Goal: Transaction & Acquisition: Purchase product/service

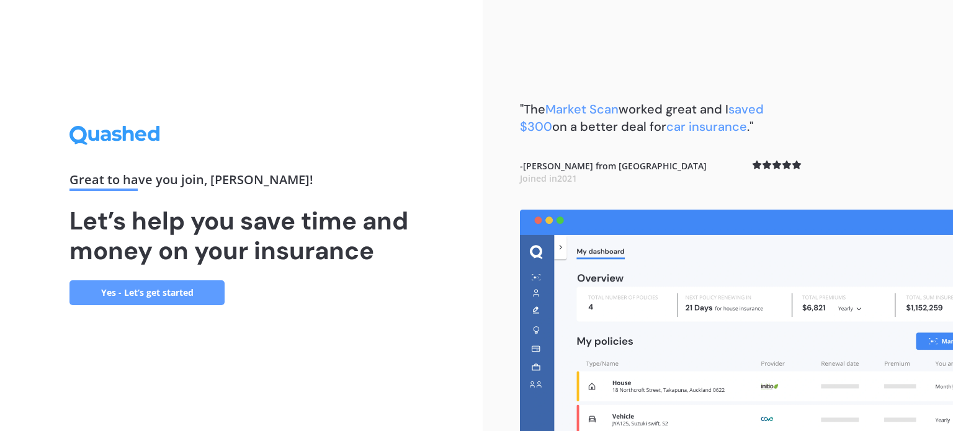
click at [133, 290] on link "Yes - Let’s get started" at bounding box center [147, 293] width 155 height 25
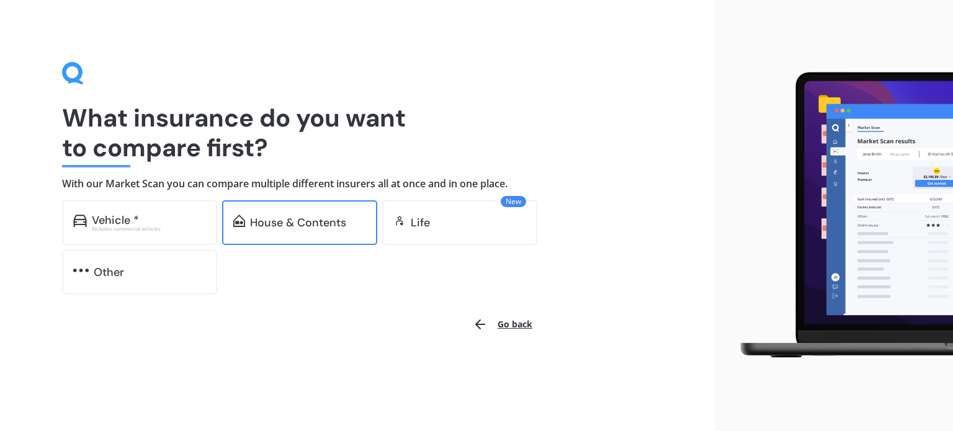
click at [258, 222] on div "House & Contents" at bounding box center [298, 223] width 96 height 12
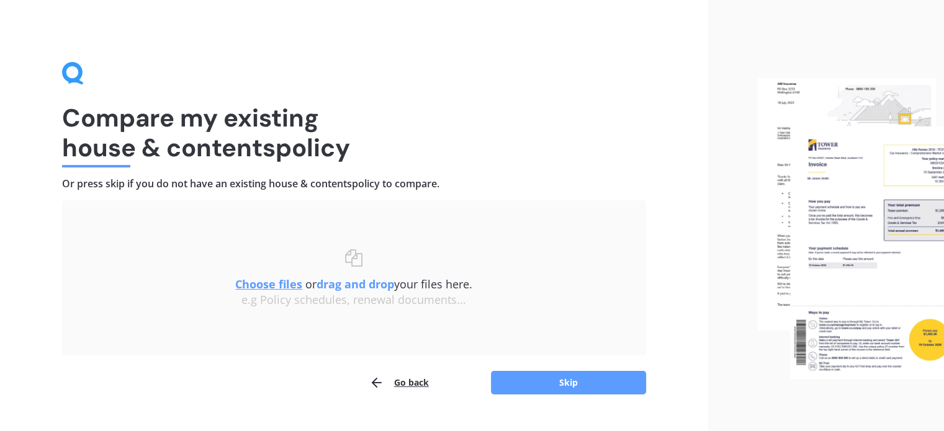
click at [554, 395] on div "Compare my existing house & contents policy Or press skip if you do not have an…" at bounding box center [354, 228] width 708 height 457
click at [536, 388] on button "Skip" at bounding box center [568, 383] width 155 height 24
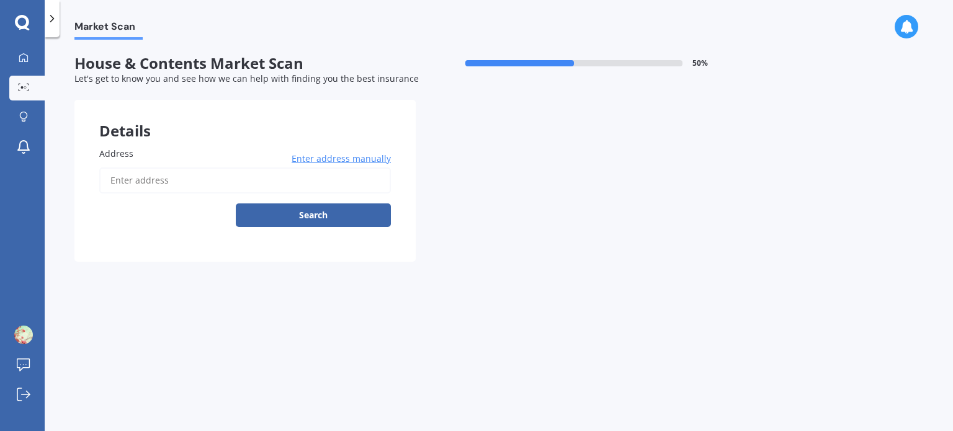
click at [164, 176] on input "Address" at bounding box center [245, 181] width 292 height 26
type input "[STREET_ADDRESS][PERSON_NAME]"
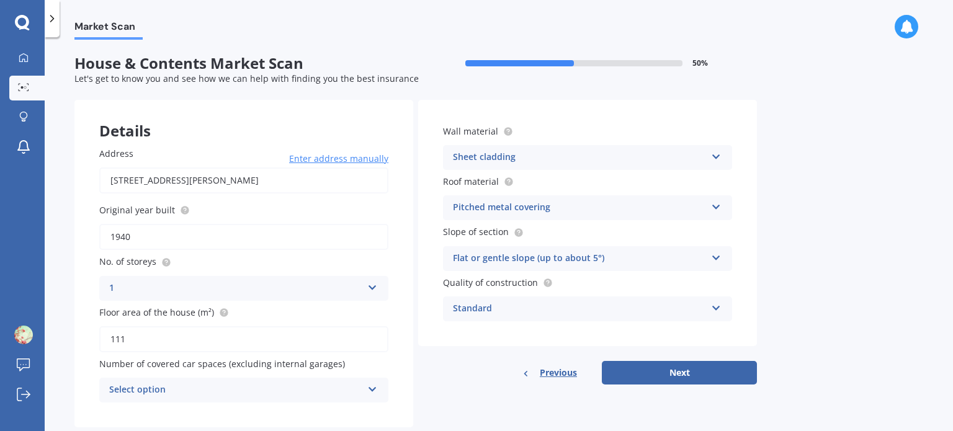
scroll to position [27, 0]
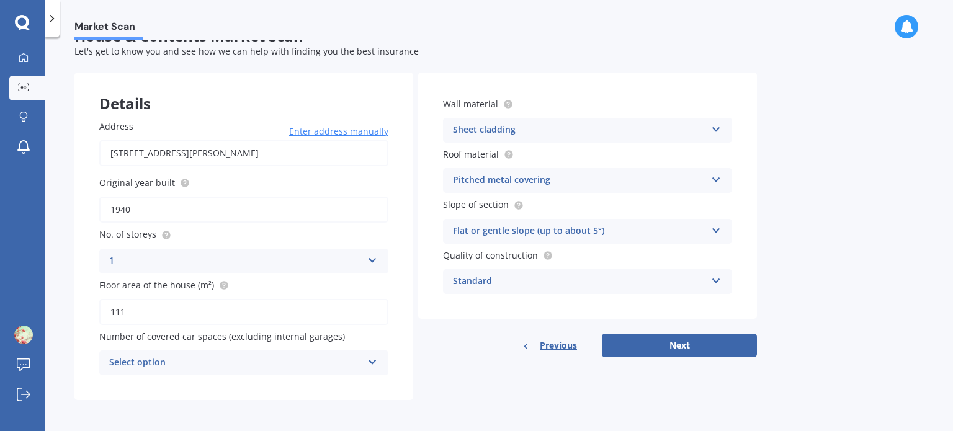
click at [259, 357] on div "Select option" at bounding box center [235, 363] width 253 height 15
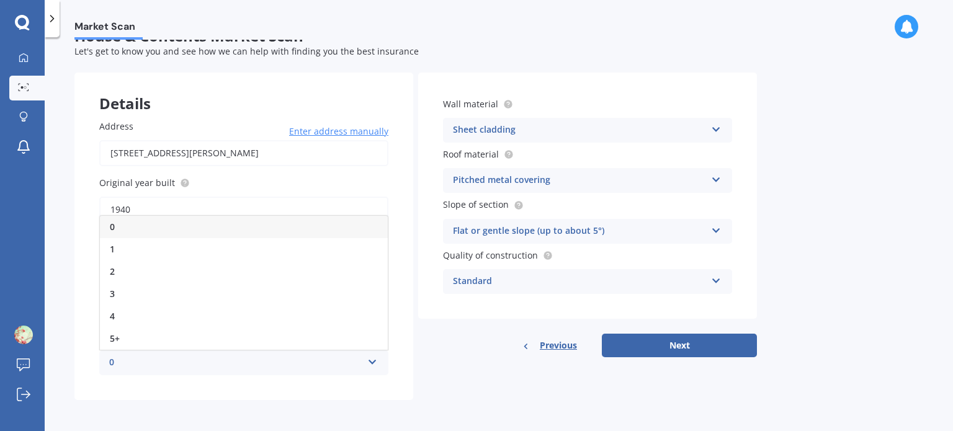
click at [259, 357] on div "0" at bounding box center [235, 363] width 253 height 15
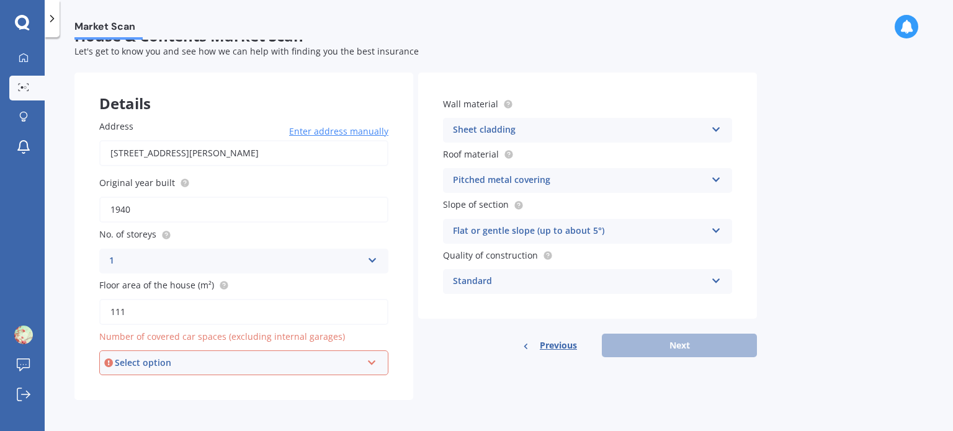
click at [259, 357] on div "Select option" at bounding box center [238, 363] width 247 height 14
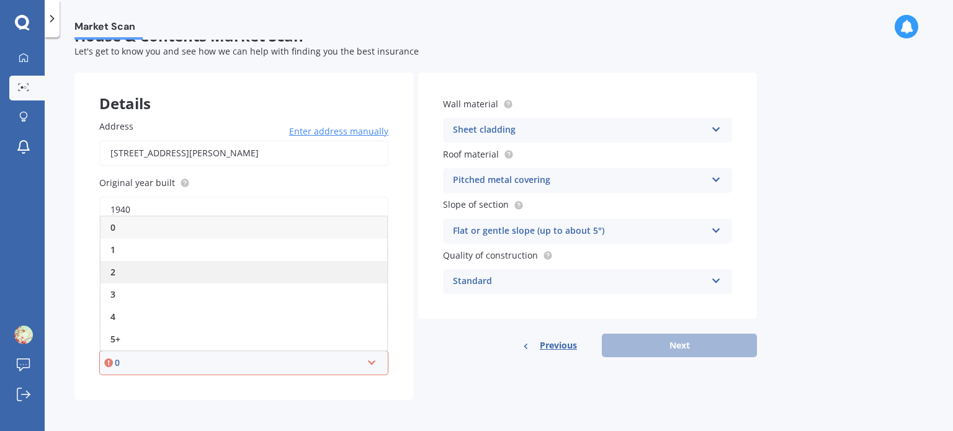
click at [119, 270] on div "2" at bounding box center [244, 272] width 287 height 22
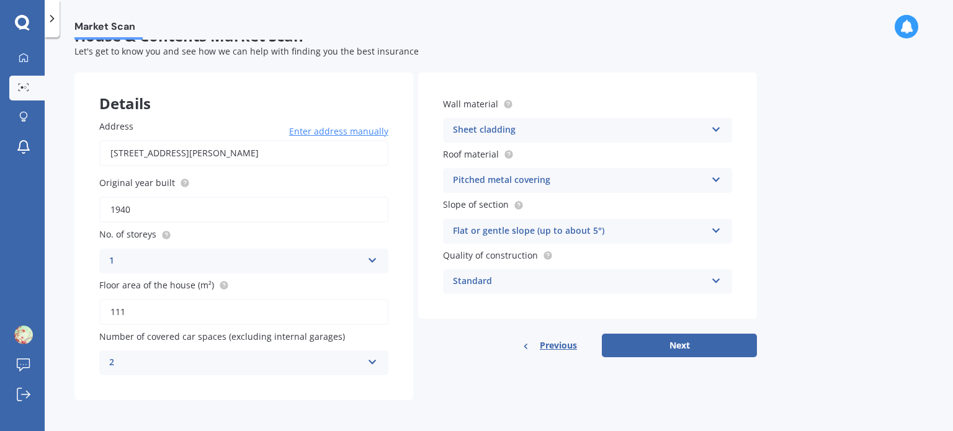
click at [542, 119] on div "Sheet cladding Artificial weatherboard/plank cladding Blockwork Brick veneer Do…" at bounding box center [587, 130] width 289 height 25
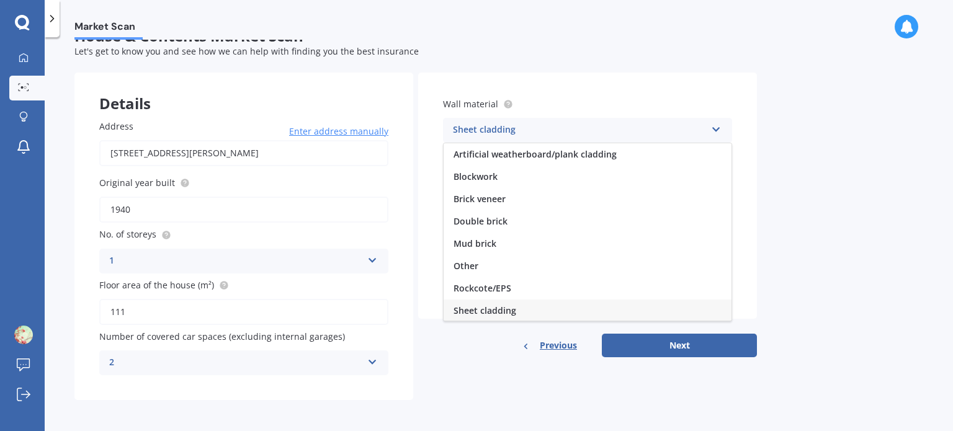
scroll to position [1, 0]
click at [542, 119] on div "Sheet cladding Artificial weatherboard/plank cladding Blockwork Brick veneer Do…" at bounding box center [587, 130] width 289 height 25
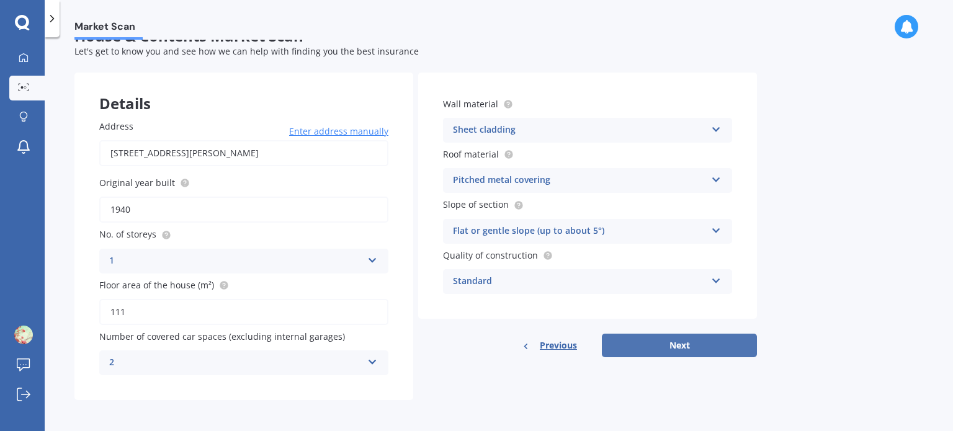
click at [660, 344] on button "Next" at bounding box center [679, 346] width 155 height 24
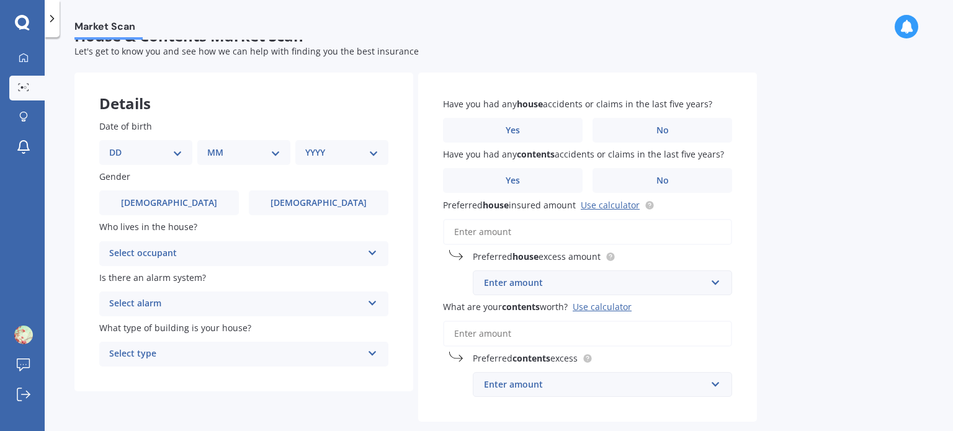
scroll to position [0, 0]
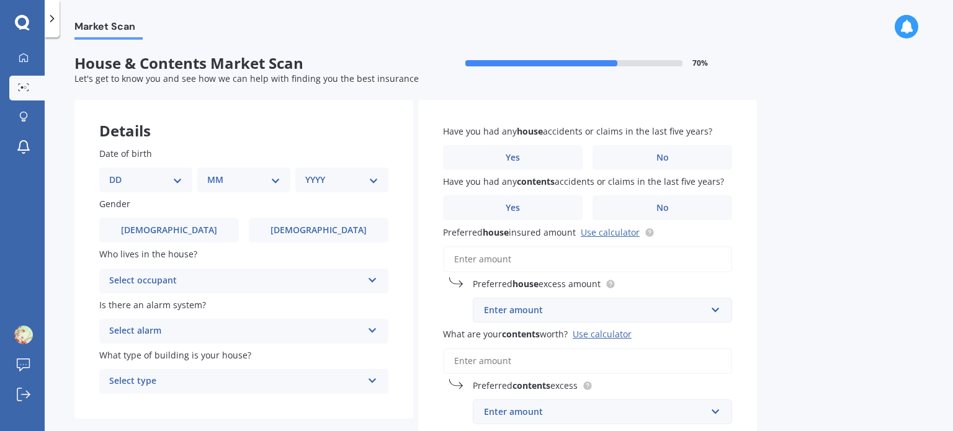
click at [160, 187] on div "DD 01 02 03 04 05 06 07 08 09 10 11 12 13 14 15 16 17 18 19 20 21 22 23 24 25 2…" at bounding box center [145, 180] width 93 height 25
click at [174, 183] on select "DD 01 02 03 04 05 06 07 08 09 10 11 12 13 14 15 16 17 18 19 20 21 22 23 24 25 2…" at bounding box center [145, 180] width 73 height 14
select select "21"
click at [119, 173] on select "DD 01 02 03 04 05 06 07 08 09 10 11 12 13 14 15 16 17 18 19 20 21 22 23 24 25 2…" at bounding box center [145, 180] width 73 height 14
click at [218, 180] on select "MM 01 02 03 04 05 06 07 08 09 10 11 12" at bounding box center [246, 180] width 68 height 14
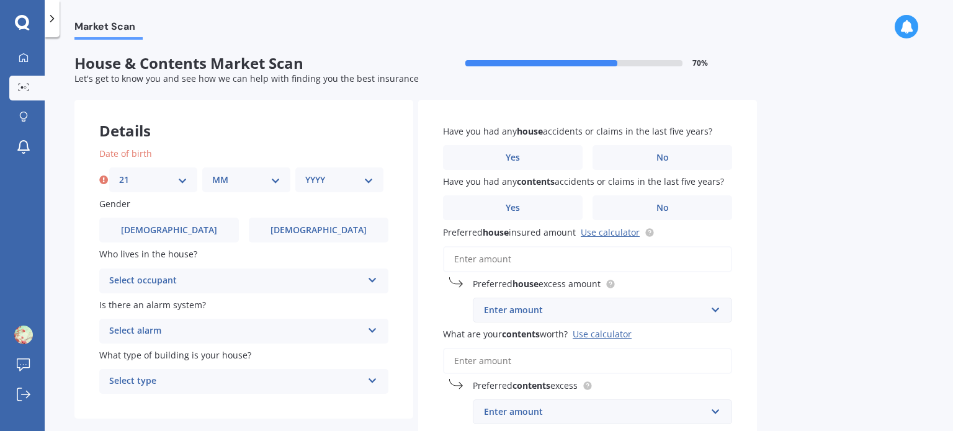
select select "12"
click at [212, 173] on select "MM 01 02 03 04 05 06 07 08 09 10 11 12" at bounding box center [246, 180] width 68 height 14
click at [312, 179] on select "YYYY 2009 2008 2007 2006 2005 2004 2003 2002 2001 2000 1999 1998 1997 1996 1995…" at bounding box center [339, 180] width 68 height 14
select select "1998"
click at [305, 173] on select "YYYY 2009 2008 2007 2006 2005 2004 2003 2002 2001 2000 1999 1998 1997 1996 1995…" at bounding box center [339, 180] width 68 height 14
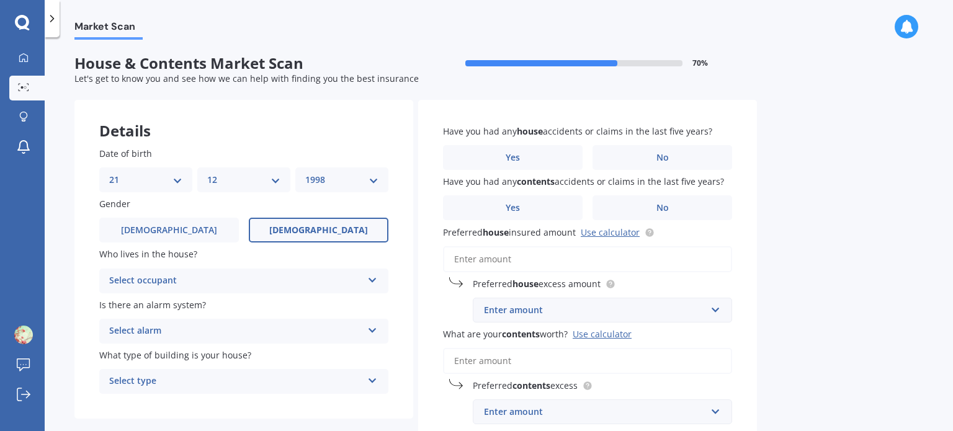
click at [300, 223] on label "[DEMOGRAPHIC_DATA]" at bounding box center [319, 230] width 140 height 25
click at [0, 0] on input "[DEMOGRAPHIC_DATA]" at bounding box center [0, 0] width 0 height 0
click at [197, 281] on div "Select occupant" at bounding box center [235, 281] width 253 height 15
click at [157, 307] on div "Owner" at bounding box center [244, 305] width 288 height 22
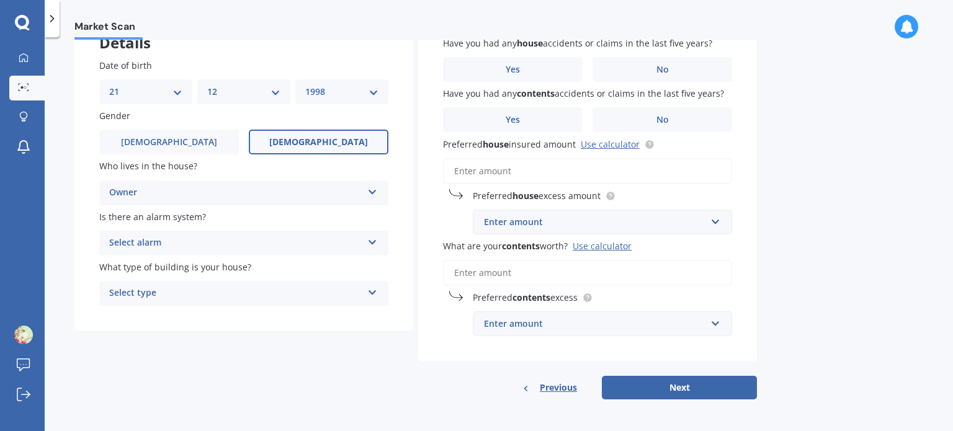
click at [189, 235] on div "Select alarm Yes, monitored Yes, not monitored No" at bounding box center [243, 243] width 289 height 25
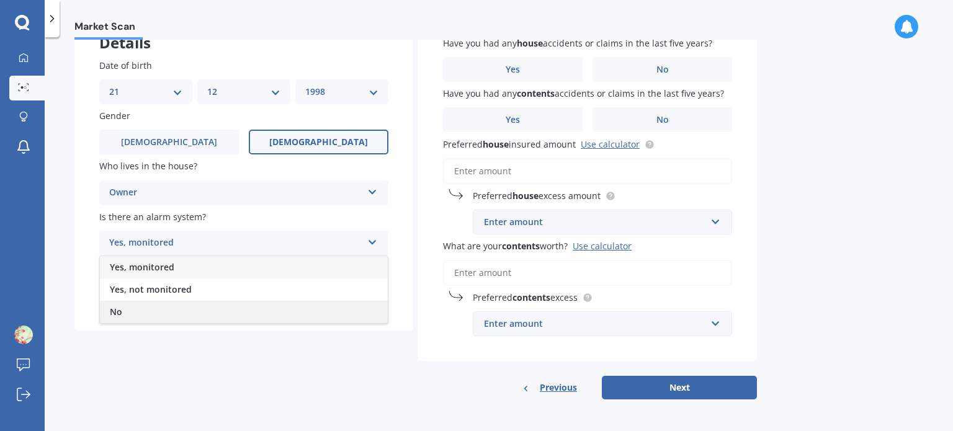
click at [143, 308] on div "No" at bounding box center [244, 312] width 288 height 22
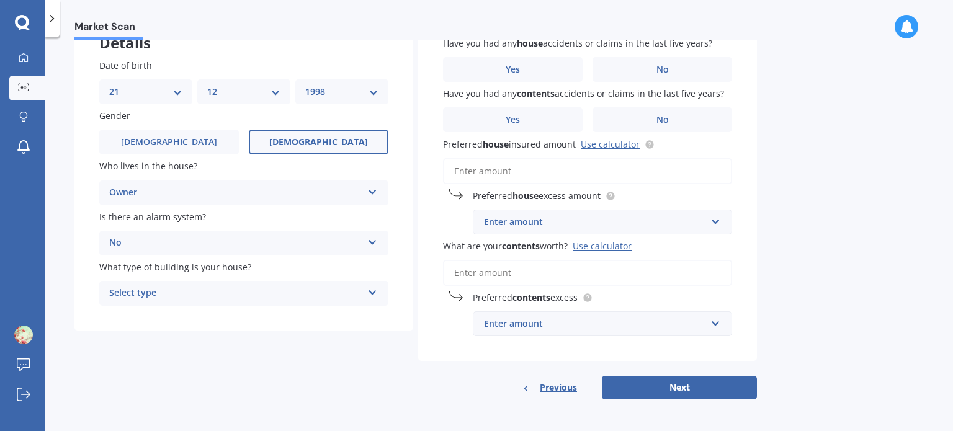
click at [195, 287] on div "Select type" at bounding box center [235, 293] width 253 height 15
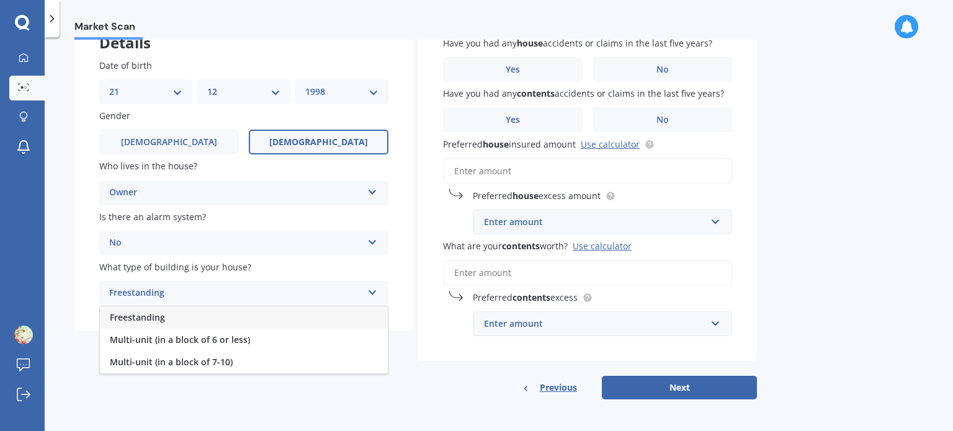
click at [184, 315] on div "Freestanding" at bounding box center [244, 318] width 288 height 22
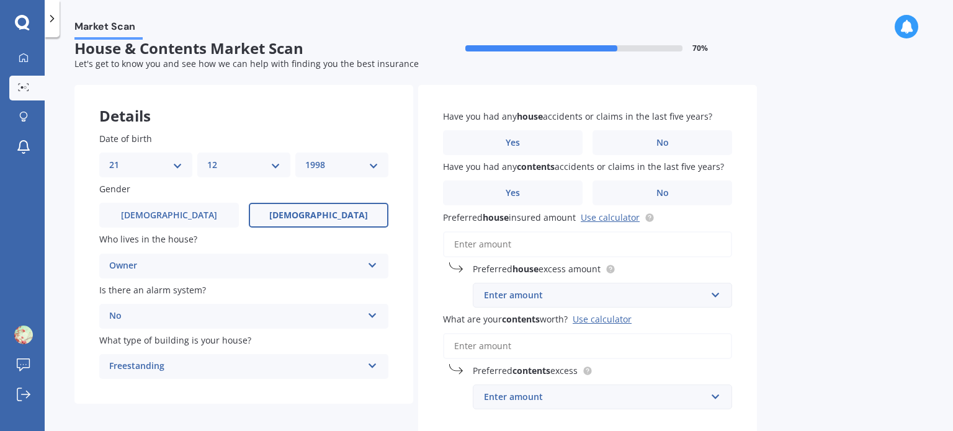
scroll to position [14, 0]
click at [626, 145] on label "No" at bounding box center [663, 143] width 140 height 25
click at [0, 0] on input "No" at bounding box center [0, 0] width 0 height 0
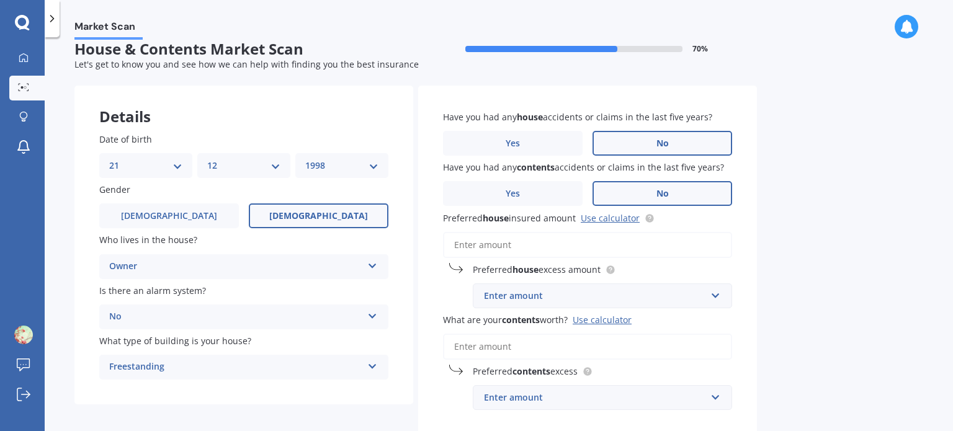
click at [647, 187] on label "No" at bounding box center [663, 193] width 140 height 25
click at [0, 0] on input "No" at bounding box center [0, 0] width 0 height 0
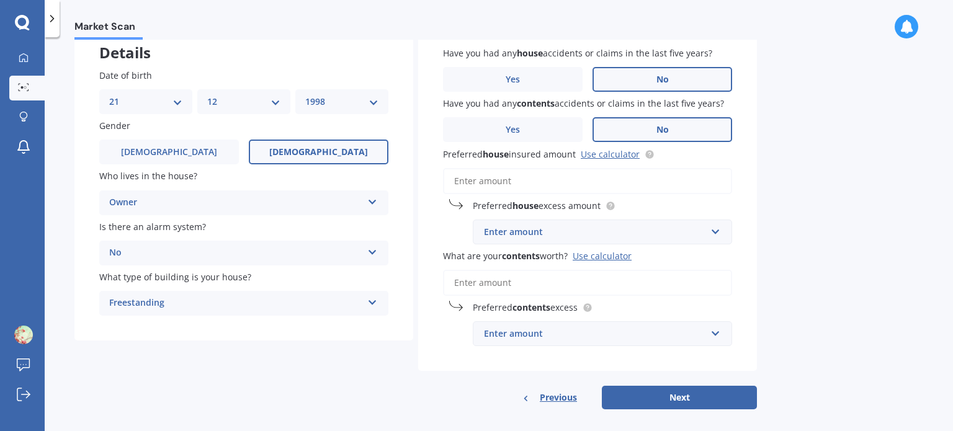
scroll to position [79, 0]
click at [527, 184] on input "Preferred house insured amount Use calculator" at bounding box center [587, 181] width 289 height 26
click at [524, 225] on div "Enter amount" at bounding box center [595, 232] width 222 height 14
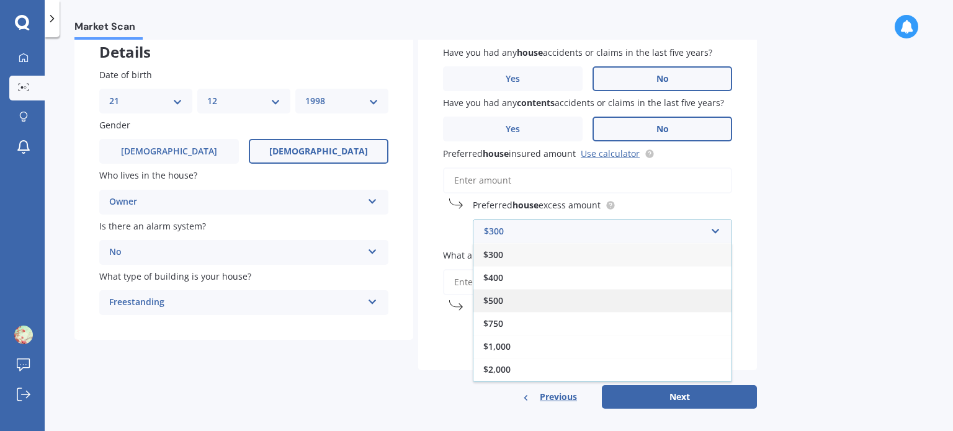
click at [516, 297] on div "$500" at bounding box center [603, 300] width 258 height 23
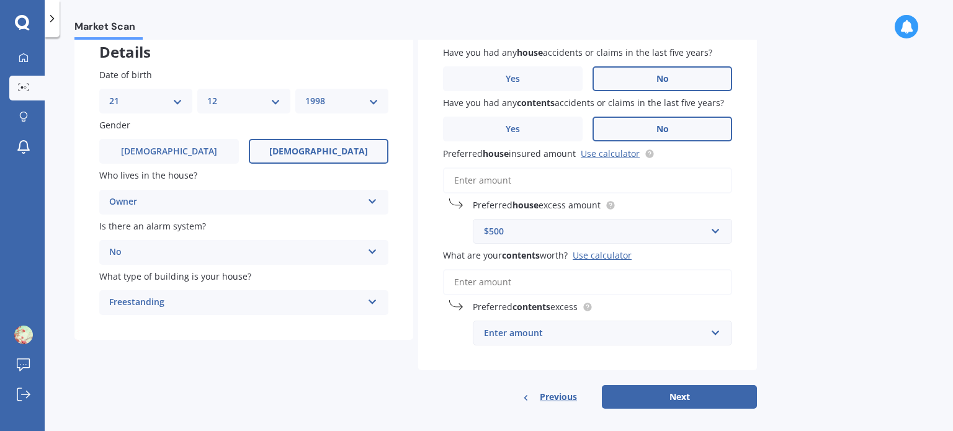
click at [546, 285] on input "What are your contents worth? Use calculator" at bounding box center [587, 282] width 289 height 26
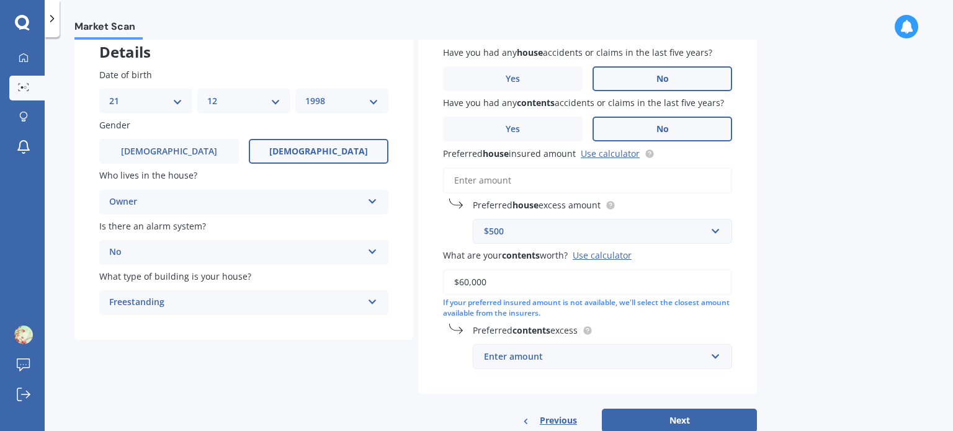
type input "$60,000"
click at [565, 359] on div "Enter amount" at bounding box center [595, 357] width 222 height 14
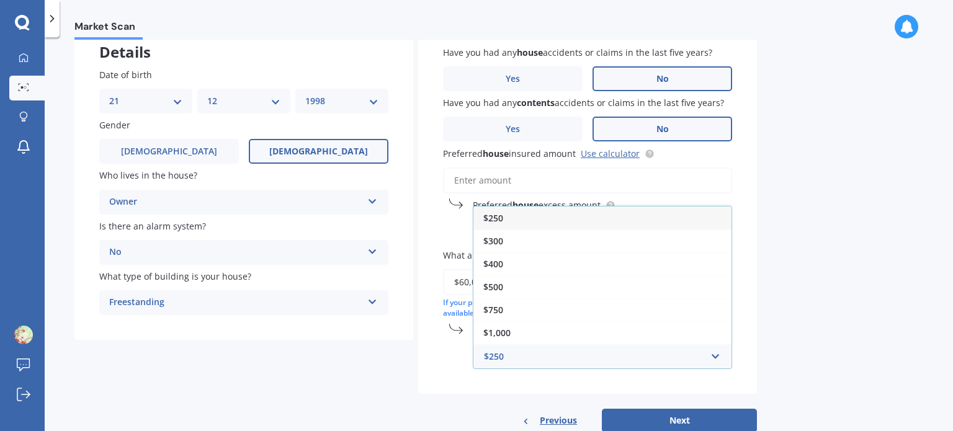
click at [498, 218] on span "$250" at bounding box center [493, 218] width 20 height 12
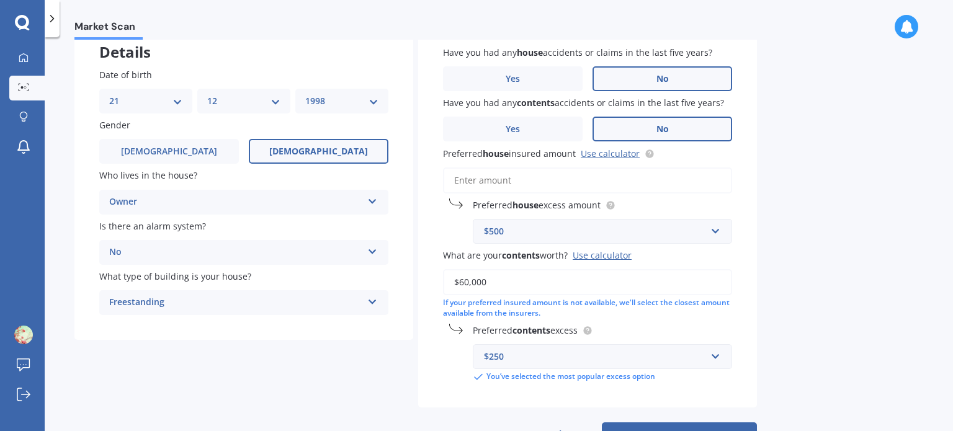
click at [526, 182] on input "Preferred house insured amount Use calculator" at bounding box center [587, 181] width 289 height 26
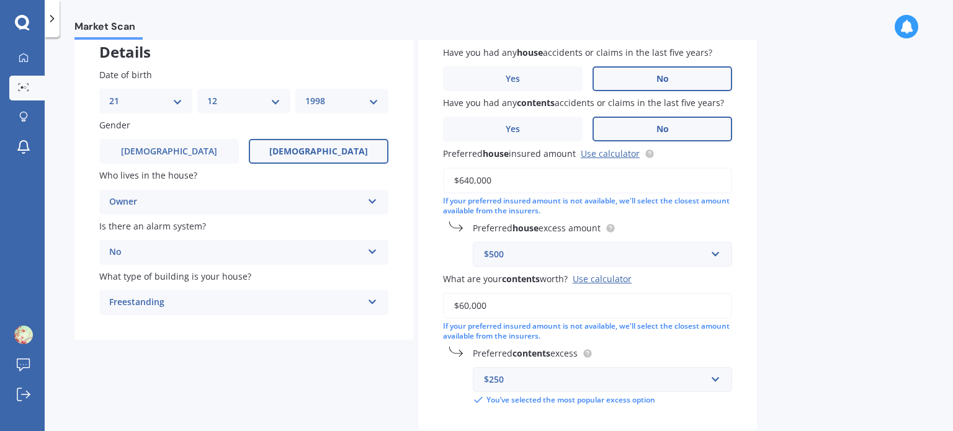
scroll to position [149, 0]
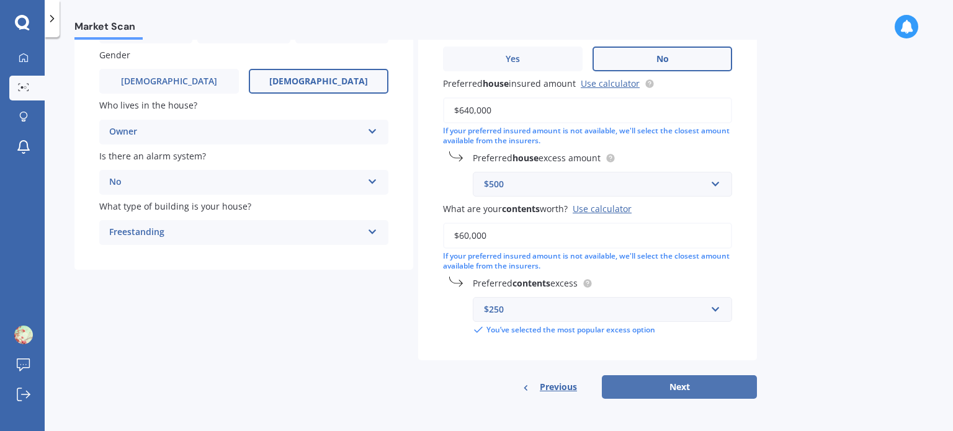
type input "$640,000"
click at [702, 390] on button "Next" at bounding box center [679, 387] width 155 height 24
select select "21"
select select "12"
select select "1998"
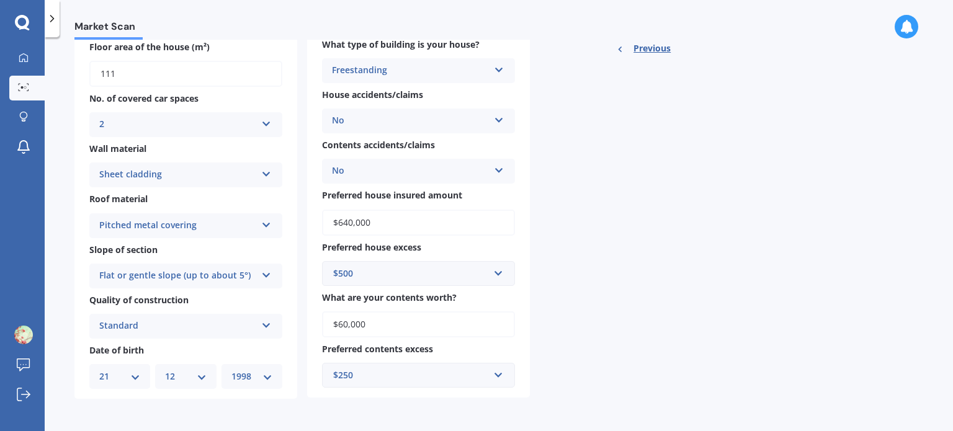
scroll to position [0, 0]
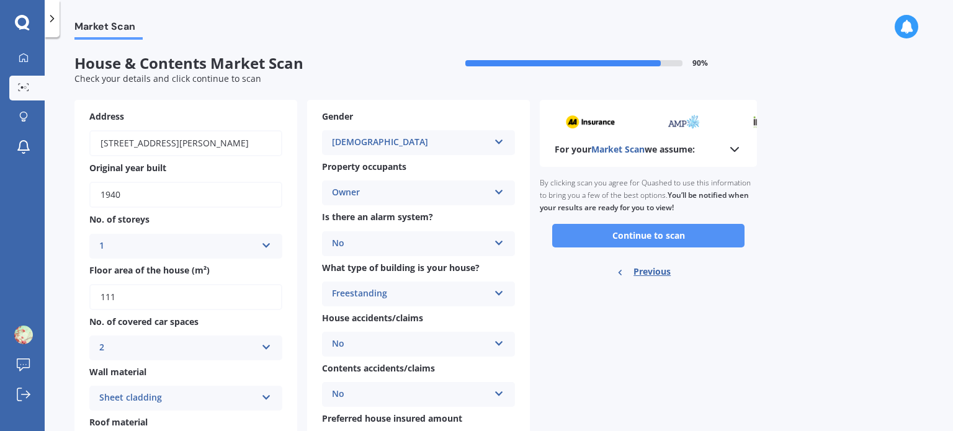
click at [608, 230] on button "Continue to scan" at bounding box center [648, 236] width 192 height 24
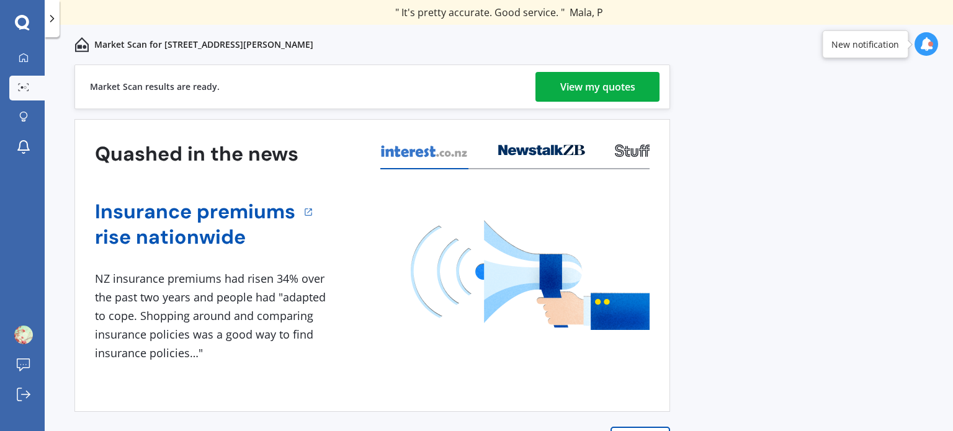
click at [588, 94] on div "View my quotes" at bounding box center [597, 87] width 75 height 30
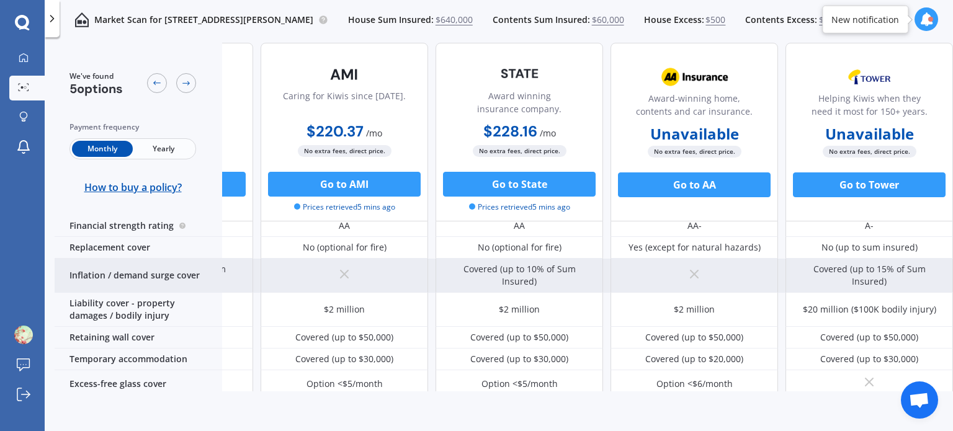
scroll to position [89, 142]
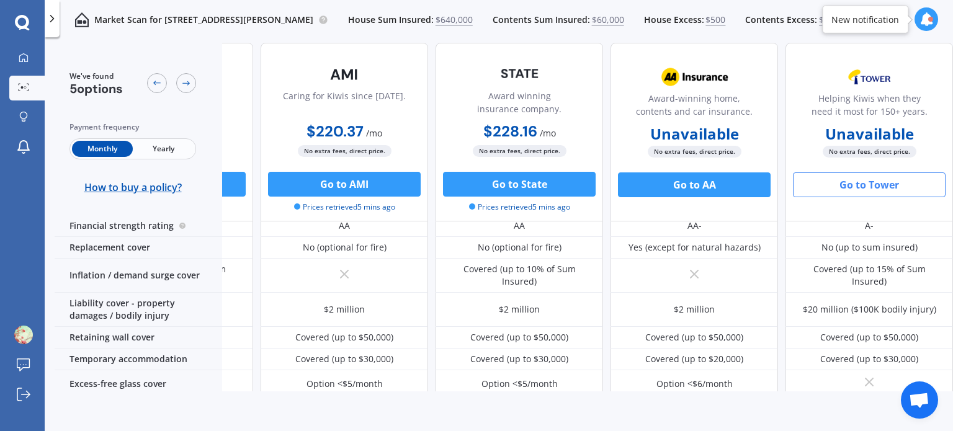
click at [863, 190] on button "Go to Tower" at bounding box center [869, 185] width 153 height 25
